Goal: Transaction & Acquisition: Purchase product/service

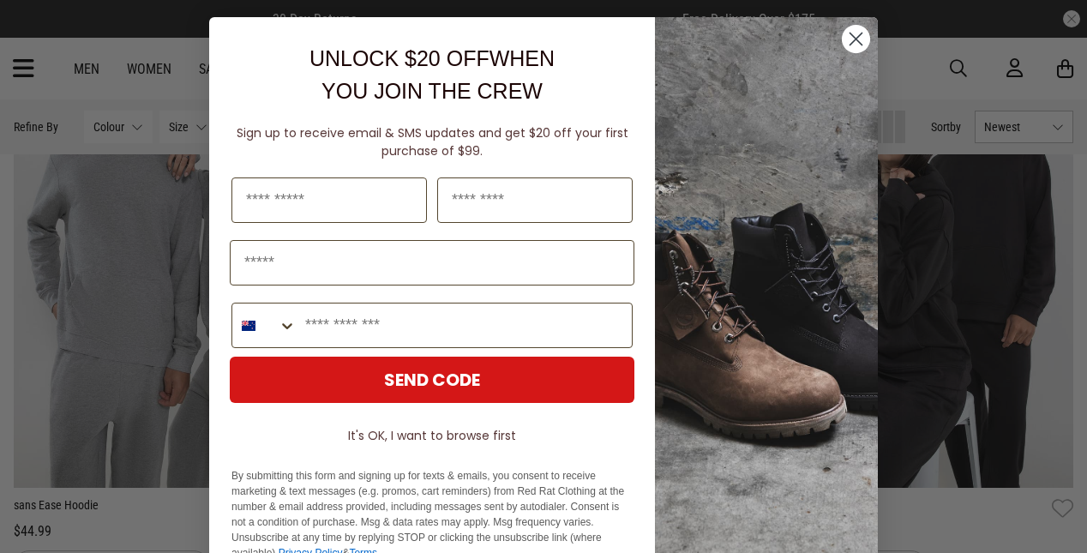
click at [859, 33] on circle "Close dialog" at bounding box center [856, 39] width 28 height 28
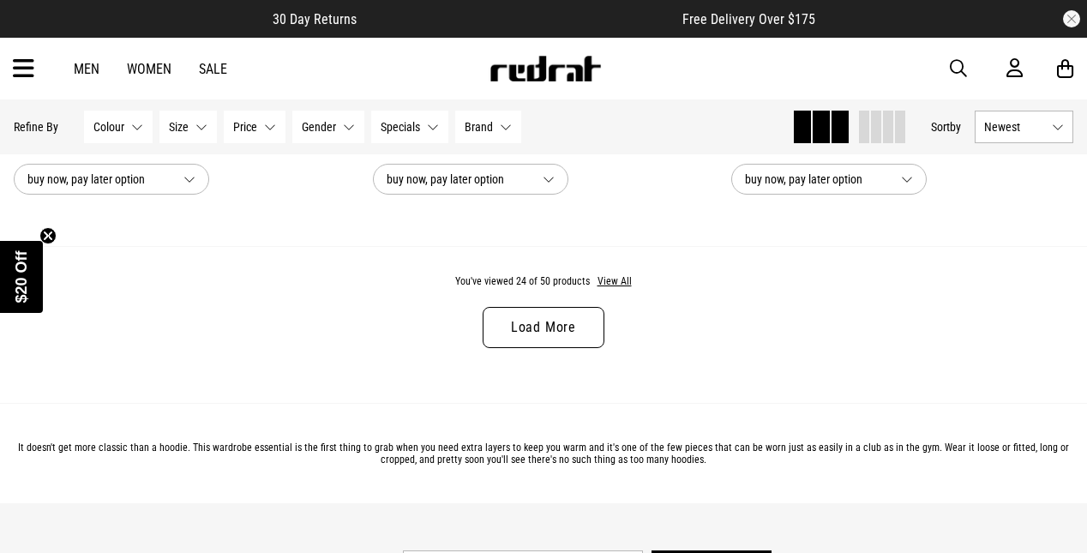
scroll to position [4934, 0]
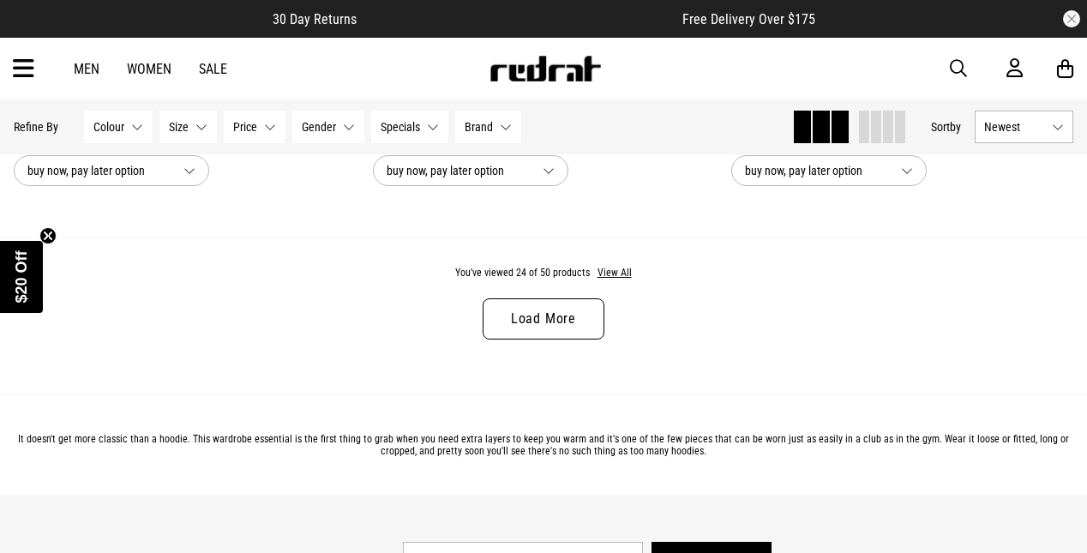
click at [154, 68] on link "Women" at bounding box center [149, 69] width 45 height 16
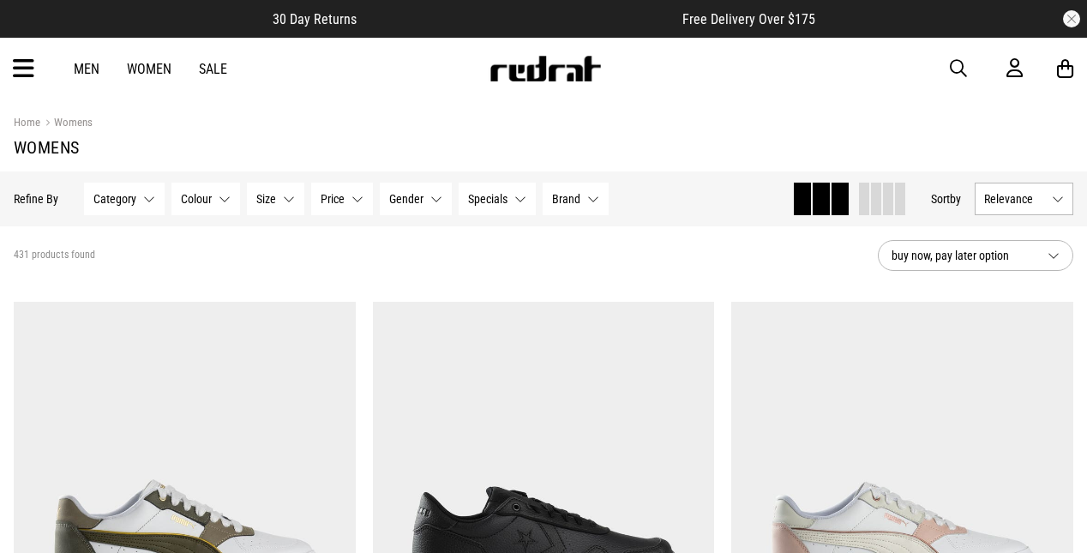
click at [138, 205] on button "Category None selected" at bounding box center [124, 199] width 81 height 33
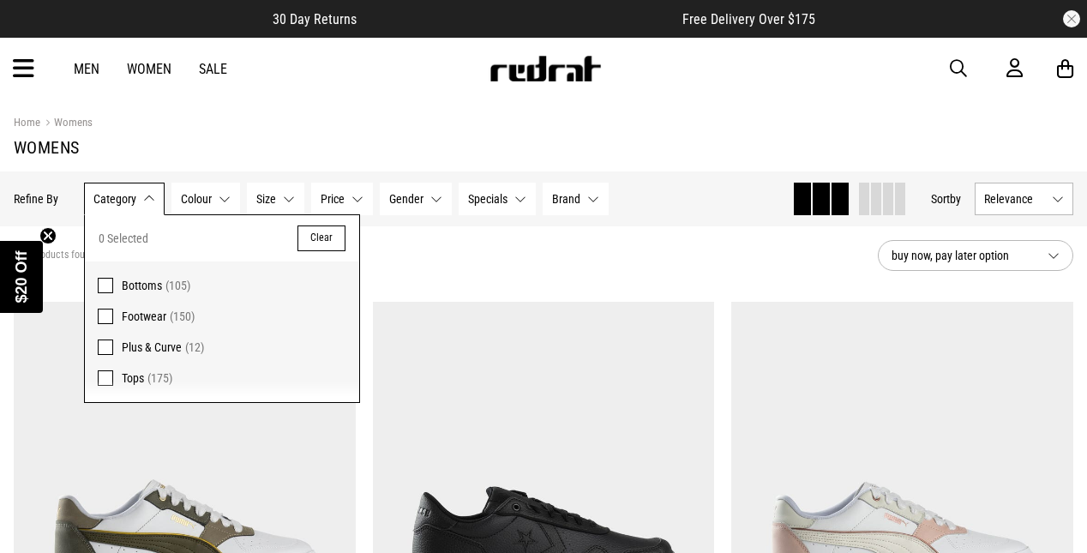
click at [572, 245] on section "431 products found buy now, pay later option" at bounding box center [543, 255] width 1087 height 58
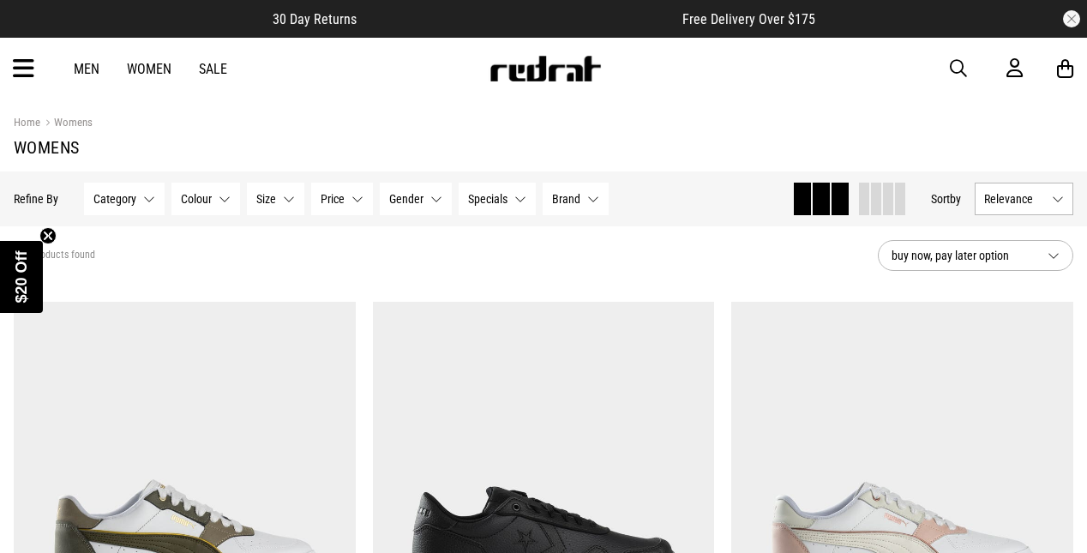
click at [959, 70] on span "button" at bounding box center [958, 68] width 17 height 21
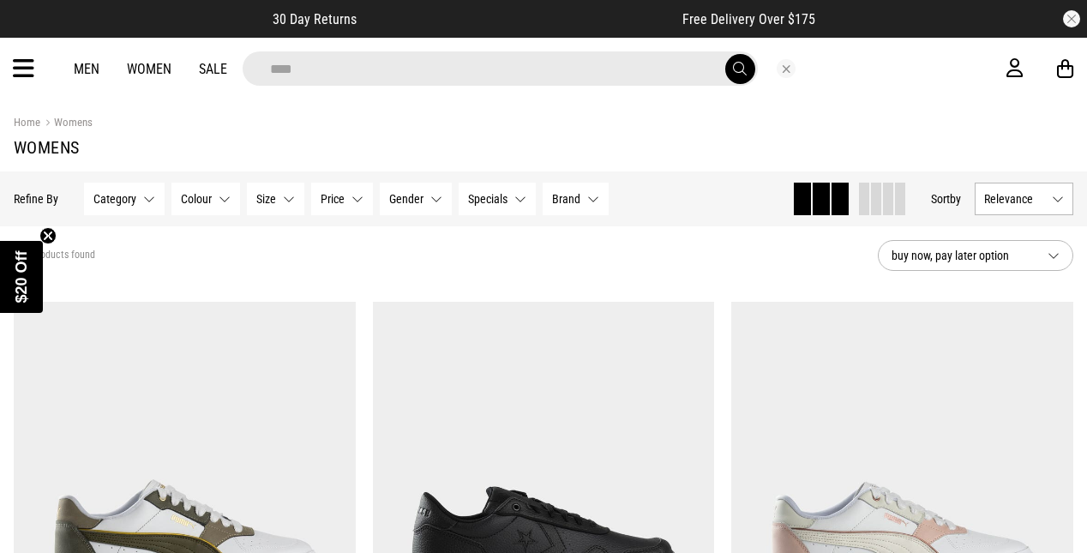
type input "****"
click at [739, 69] on button "submit" at bounding box center [740, 69] width 30 height 30
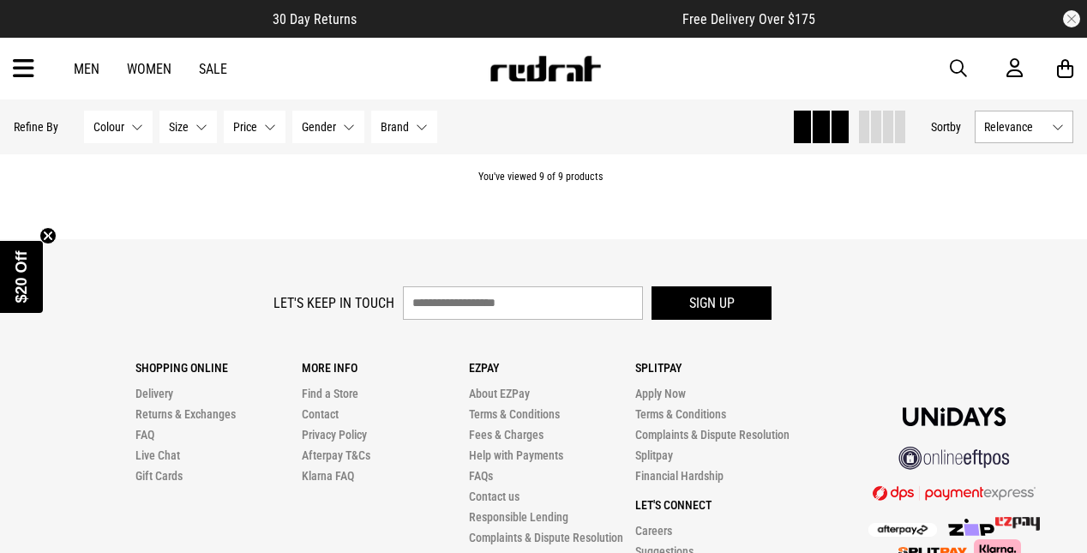
scroll to position [2043, 0]
